Goal: Information Seeking & Learning: Find specific fact

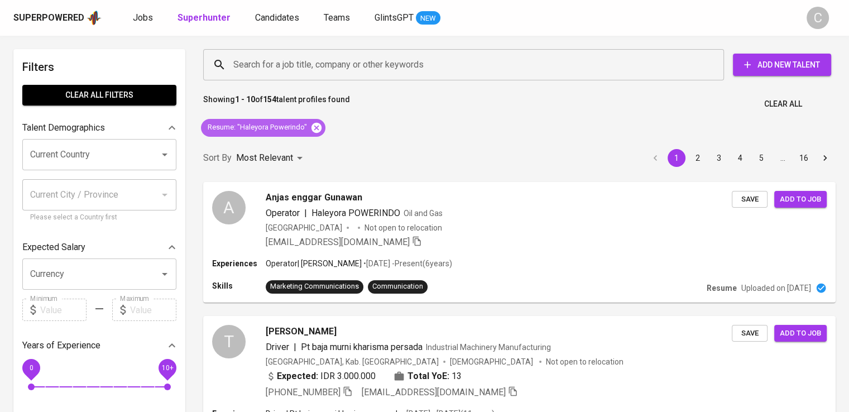
click at [319, 123] on icon at bounding box center [316, 127] width 10 height 10
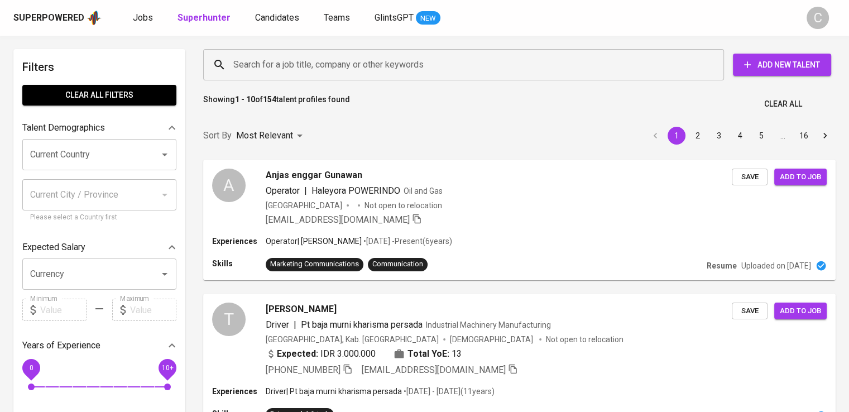
click at [356, 56] on input "Search for a job title, company or other keywords" at bounding box center [466, 64] width 472 height 21
click at [338, 60] on input "Search for a job title, company or other keywords" at bounding box center [466, 64] width 472 height 21
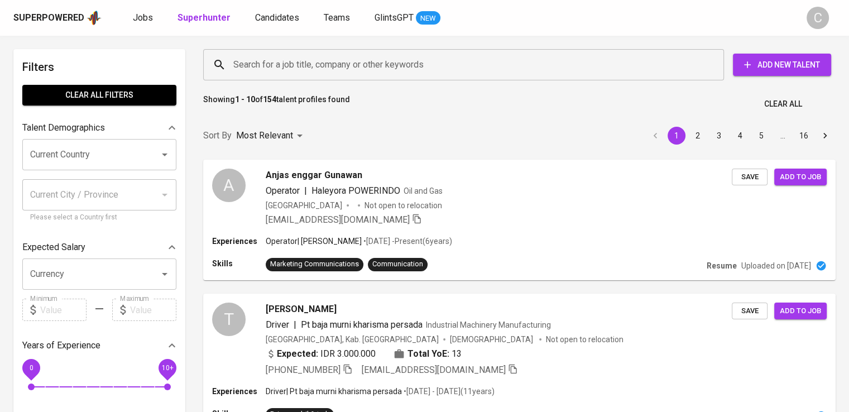
click at [338, 60] on input "Search for a job title, company or other keywords" at bounding box center [466, 64] width 472 height 21
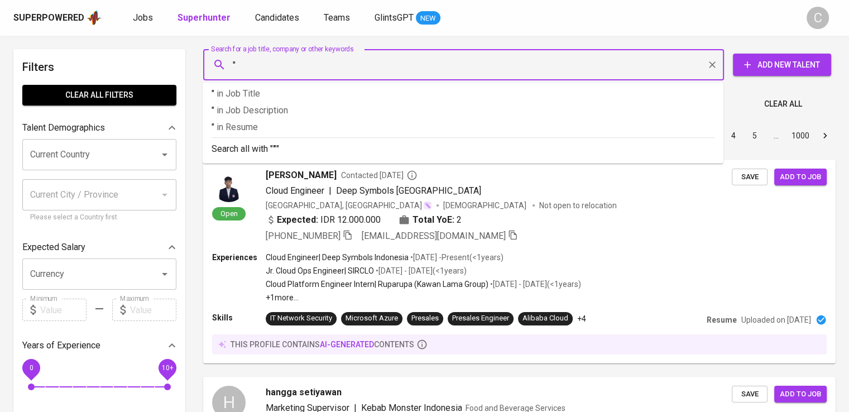
paste input "Forisa Nusapersada"
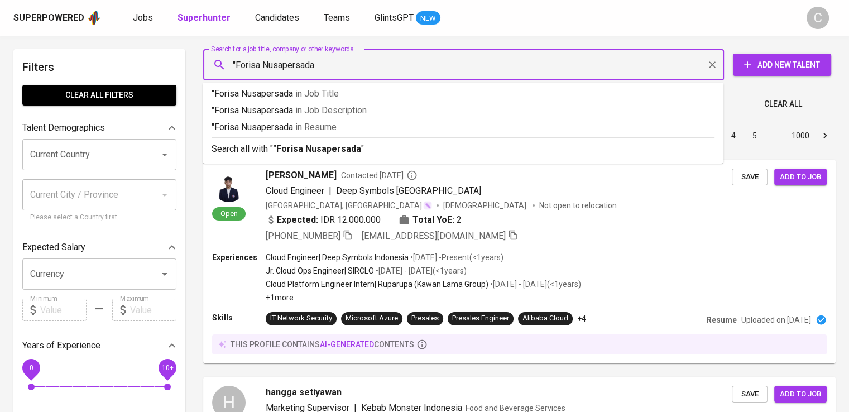
type input ""Forisa Nusapersada""
click at [334, 128] on span "in [GEOGRAPHIC_DATA]" at bounding box center [317, 127] width 41 height 11
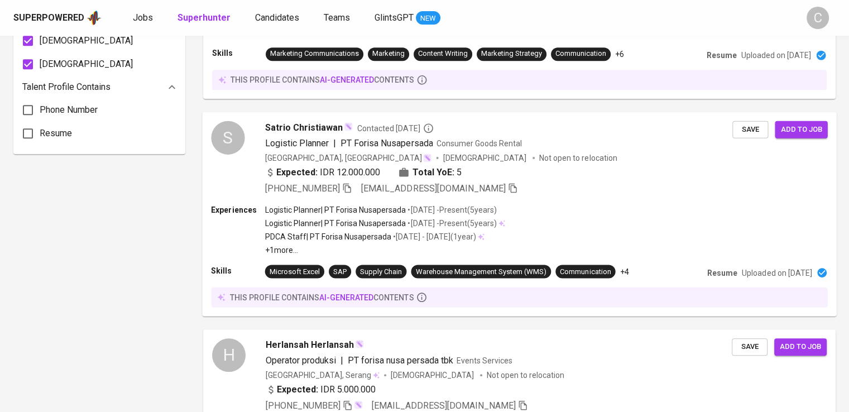
scroll to position [369, 0]
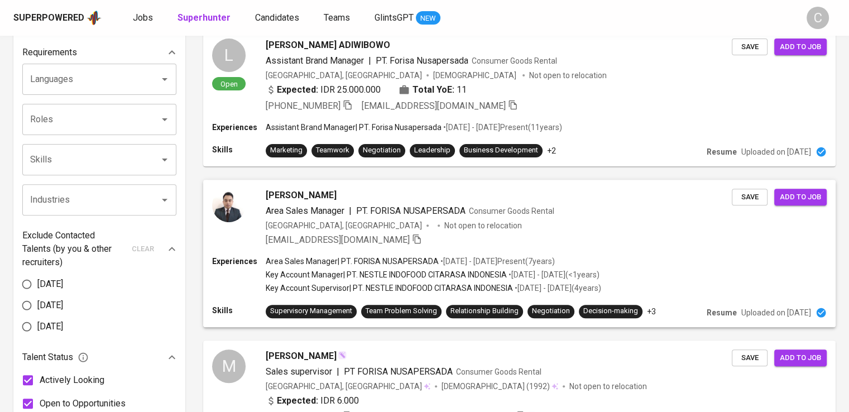
click at [422, 230] on div "[PERSON_NAME] Area Sales Manager | PT. FORISA NUSAPERSADA Consumer Goods Rental…" at bounding box center [499, 218] width 466 height 58
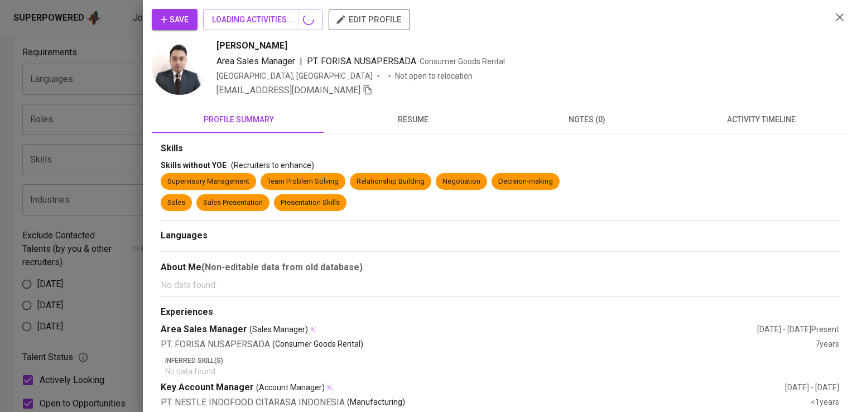
click at [85, 141] on div at bounding box center [428, 206] width 857 height 412
click at [412, 117] on button "resume" at bounding box center [413, 119] width 174 height 27
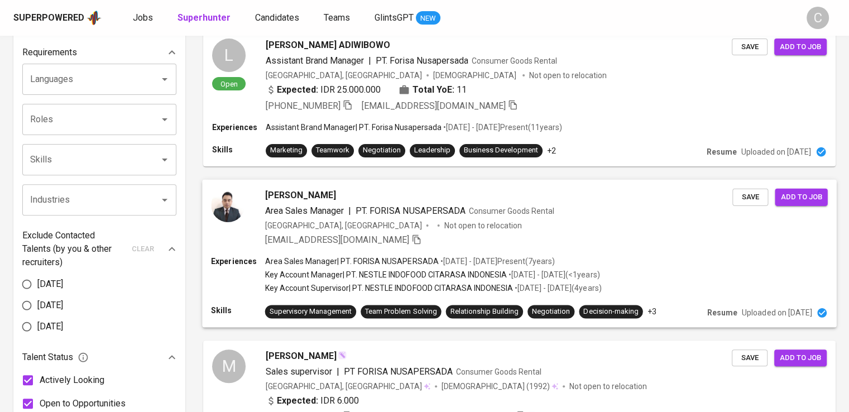
click at [406, 210] on span "PT. FORISA NUSAPERSADA" at bounding box center [411, 210] width 110 height 11
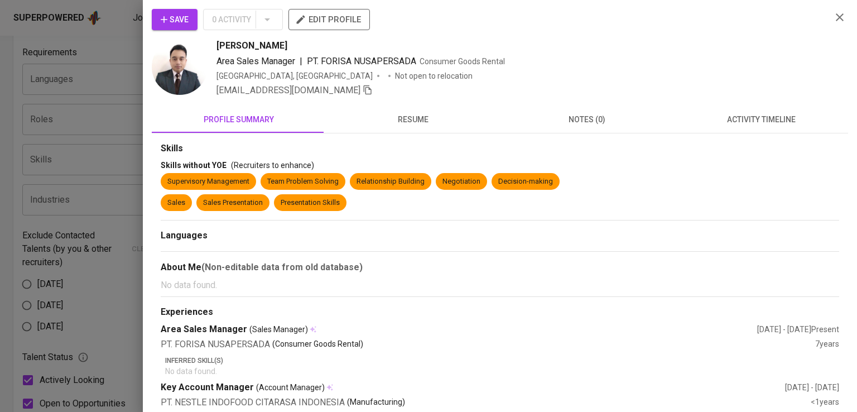
click at [80, 136] on div at bounding box center [428, 206] width 857 height 412
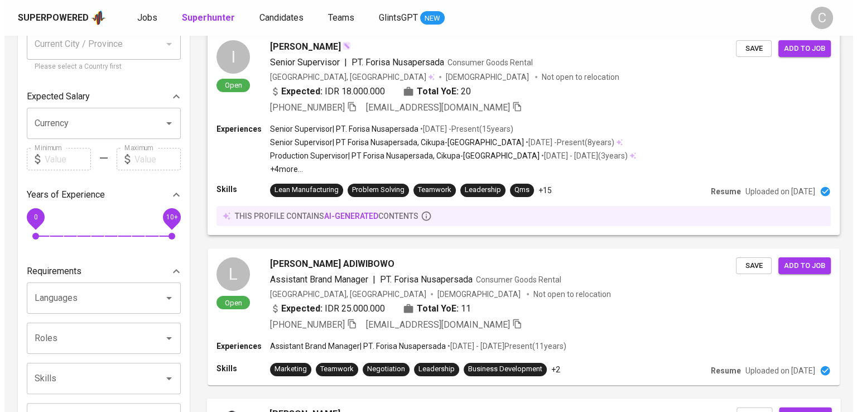
scroll to position [0, 0]
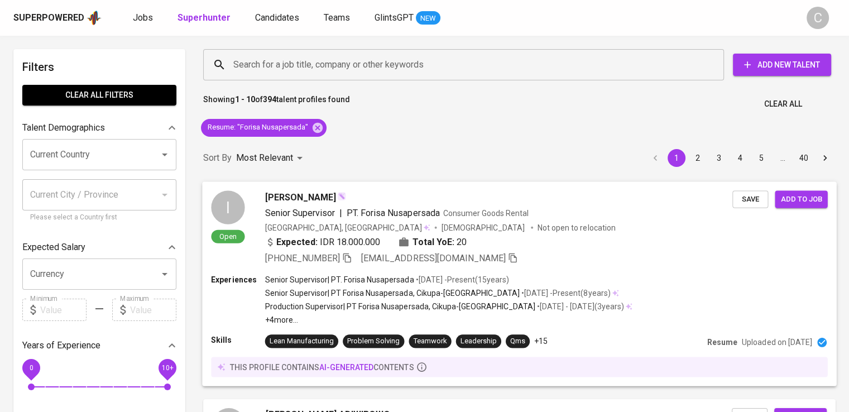
click at [377, 217] on span "PT. Forisa Nusapersada" at bounding box center [393, 212] width 93 height 11
click at [518, 216] on span "Consumer Goods Rental" at bounding box center [485, 212] width 85 height 9
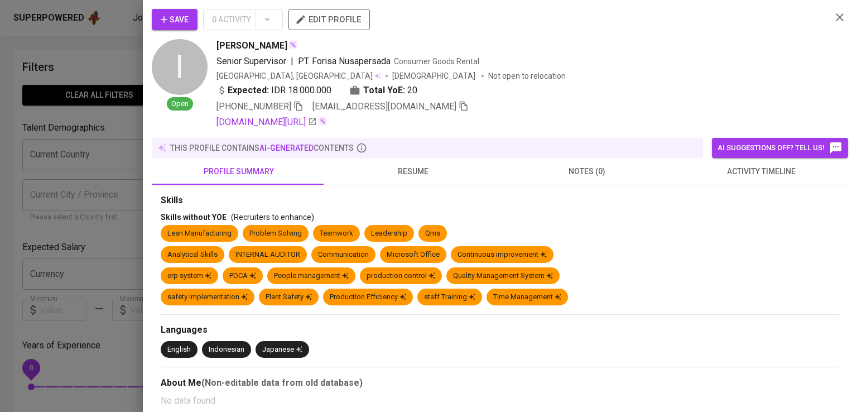
click at [623, 56] on div "Senior Supervisor | PT. Forisa Nusapersada Consumer Goods Rental" at bounding box center [520, 61] width 606 height 13
click at [294, 106] on icon "button" at bounding box center [299, 106] width 10 height 10
click at [492, 83] on div "Imantaka Adi Pramudita Senior Supervisor | PT. Forisa Nusapersada Consumer Good…" at bounding box center [520, 84] width 606 height 90
click at [621, 37] on div "Save 0 Activity edit profile" at bounding box center [487, 24] width 671 height 30
